Goal: Find specific page/section: Find specific page/section

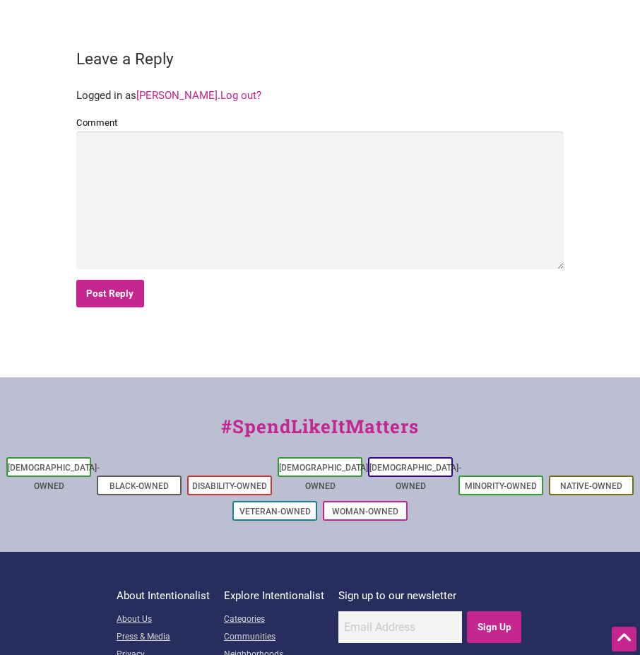
scroll to position [3190, 0]
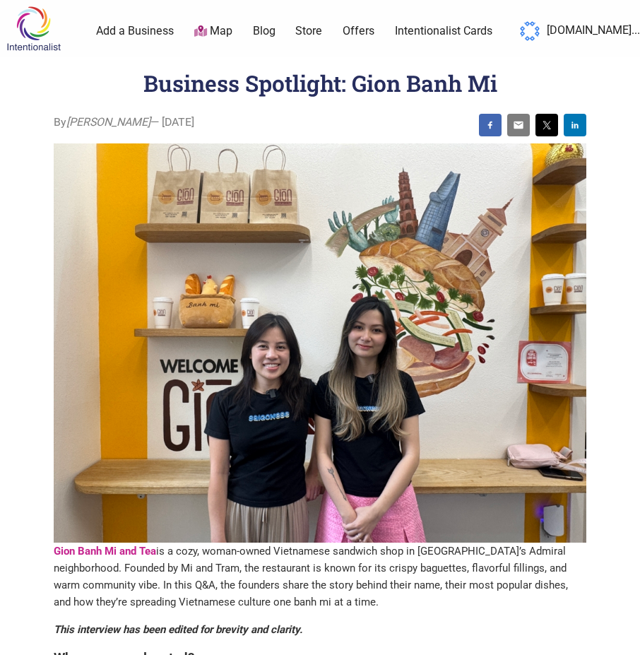
click at [24, 33] on img at bounding box center [33, 29] width 67 height 46
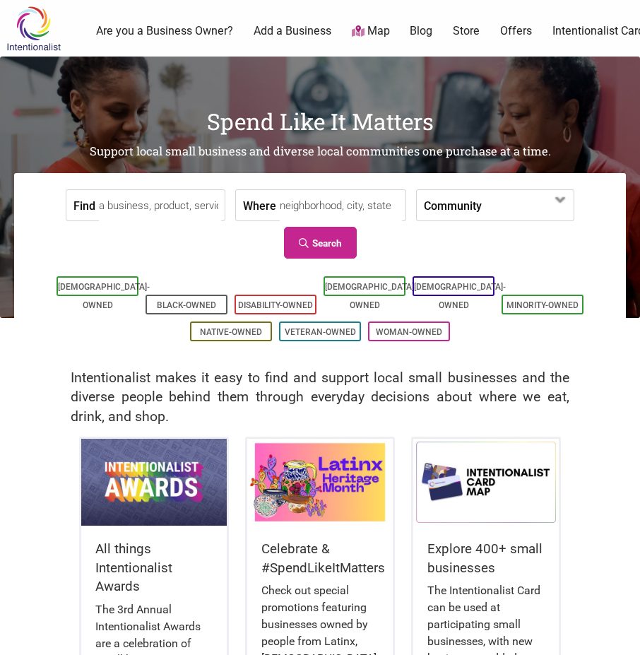
click at [179, 200] on input "Find" at bounding box center [160, 206] width 122 height 32
type input "seattle sorbets"
click at [322, 233] on link "Search" at bounding box center [320, 243] width 73 height 32
